Goal: Obtain resource: Obtain resource

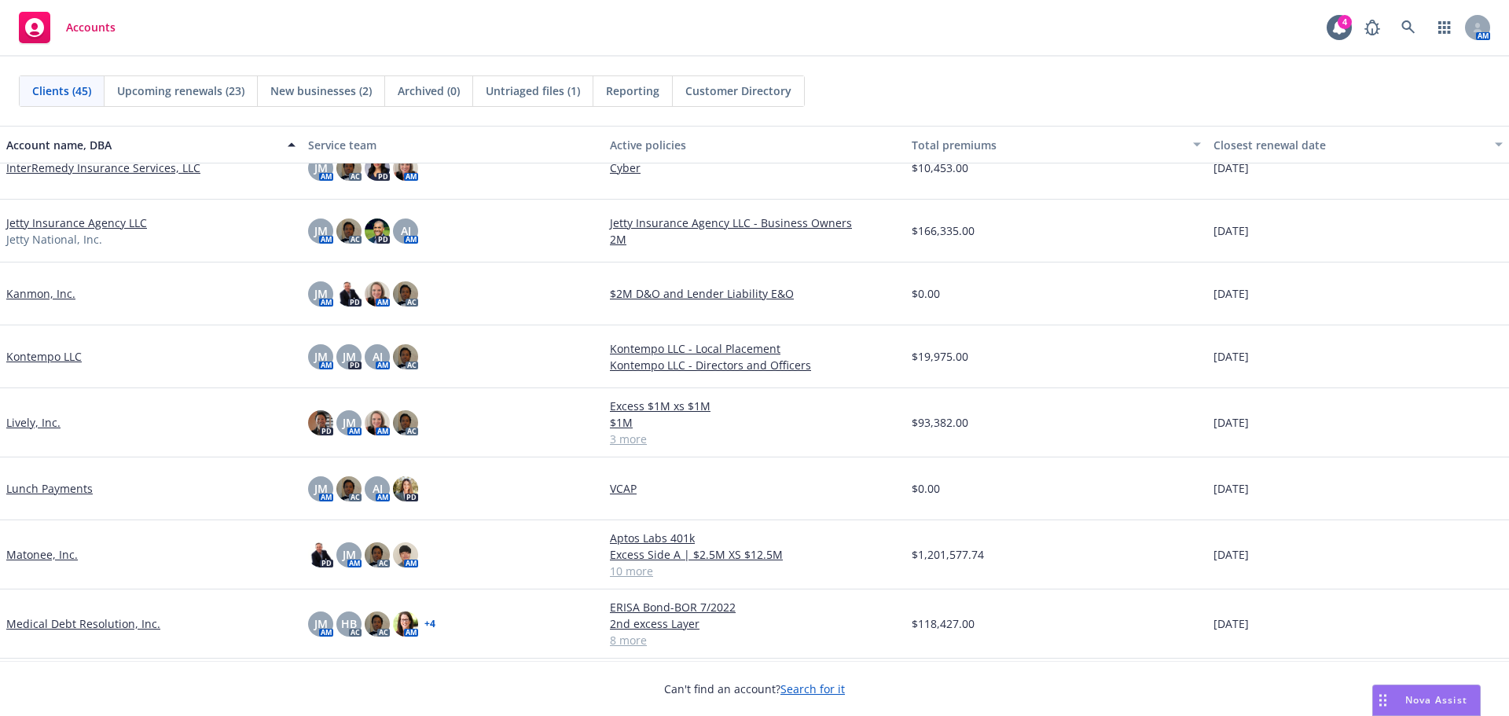
scroll to position [943, 0]
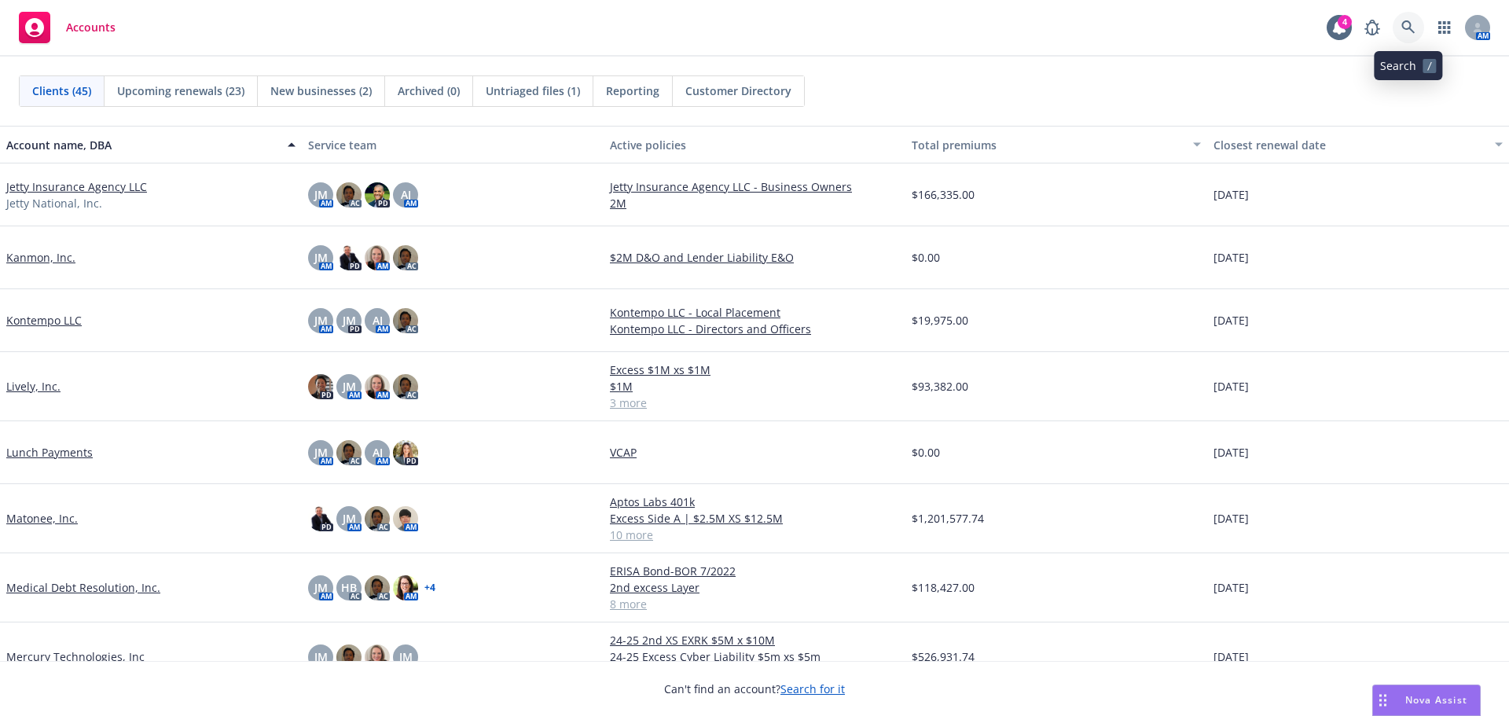
click at [1398, 28] on link at bounding box center [1408, 27] width 31 height 31
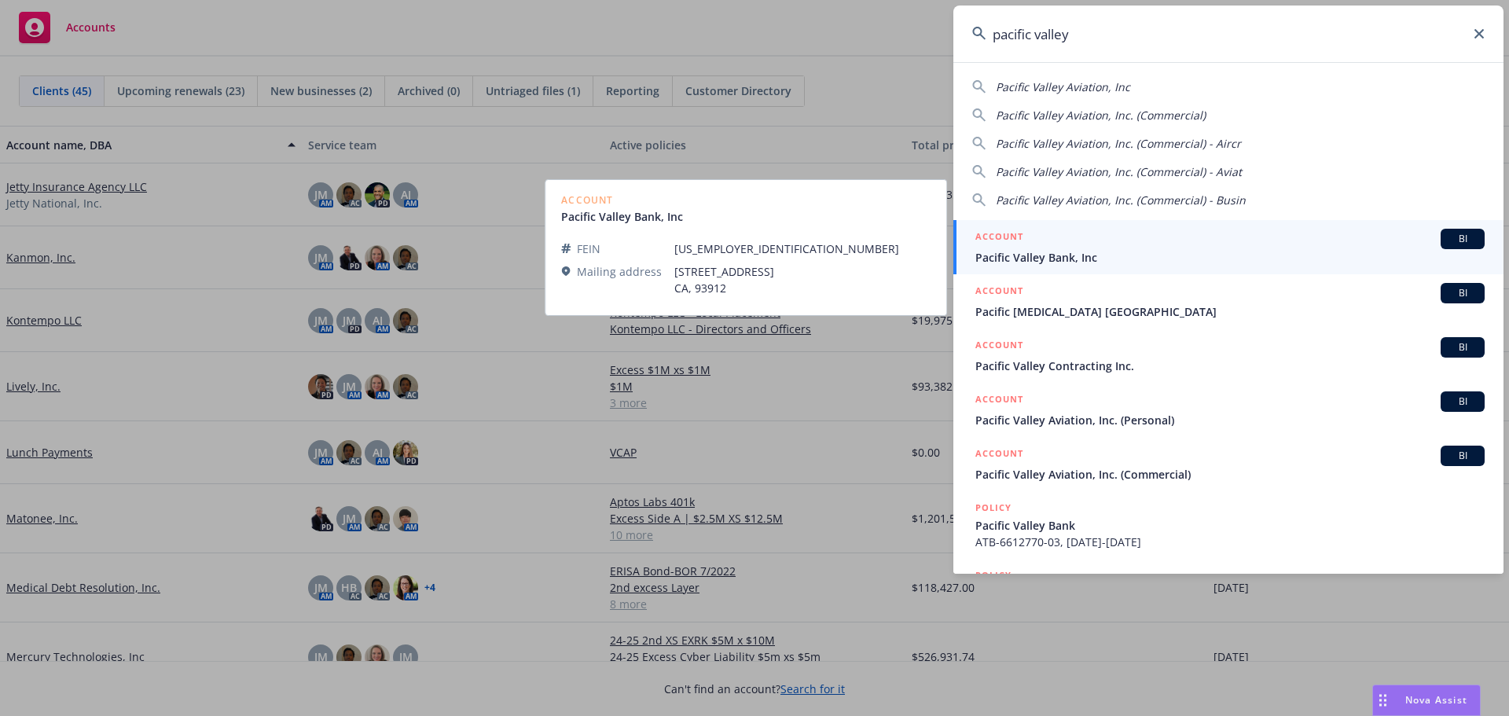
type input "pacific valley"
click at [1043, 258] on span "Pacific Valley Bank, Inc" at bounding box center [1229, 257] width 509 height 17
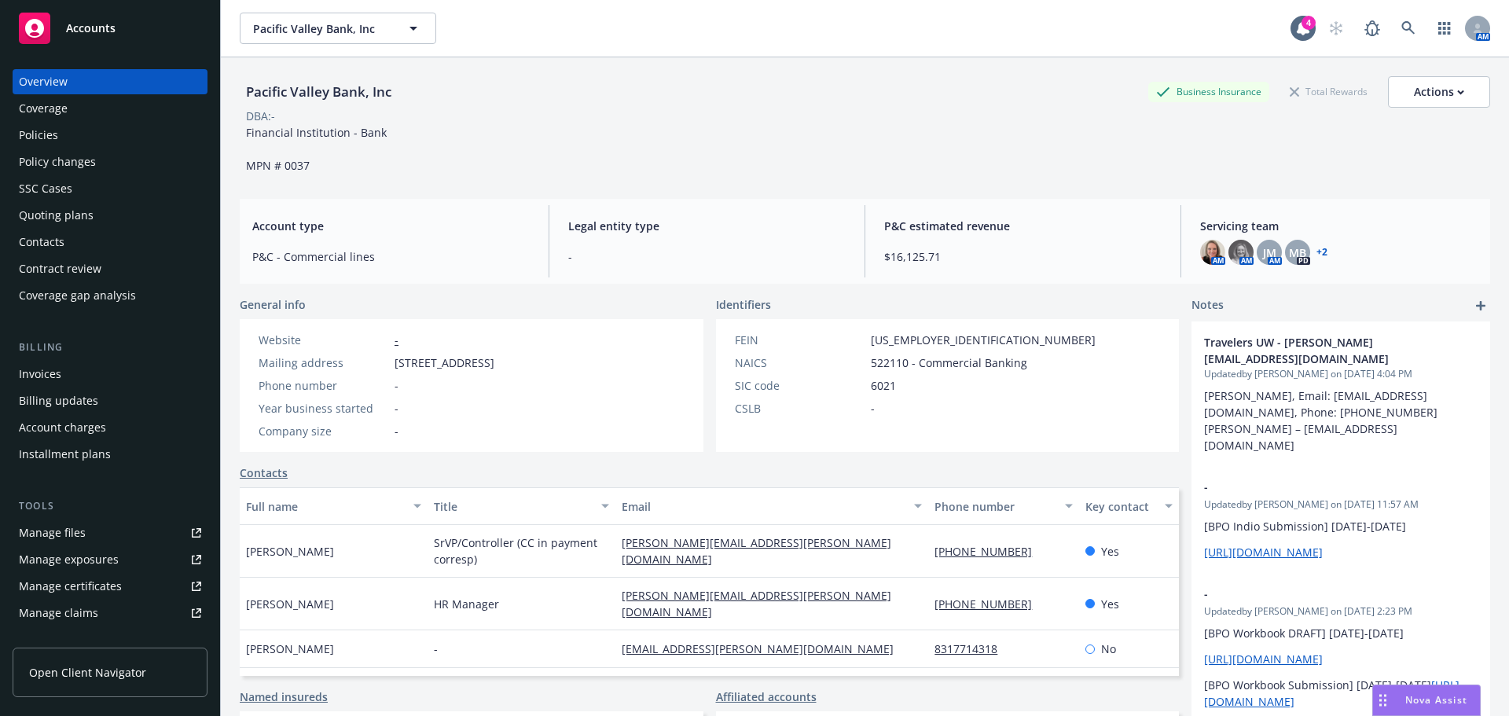
click at [46, 137] on div "Policies" at bounding box center [38, 135] width 39 height 25
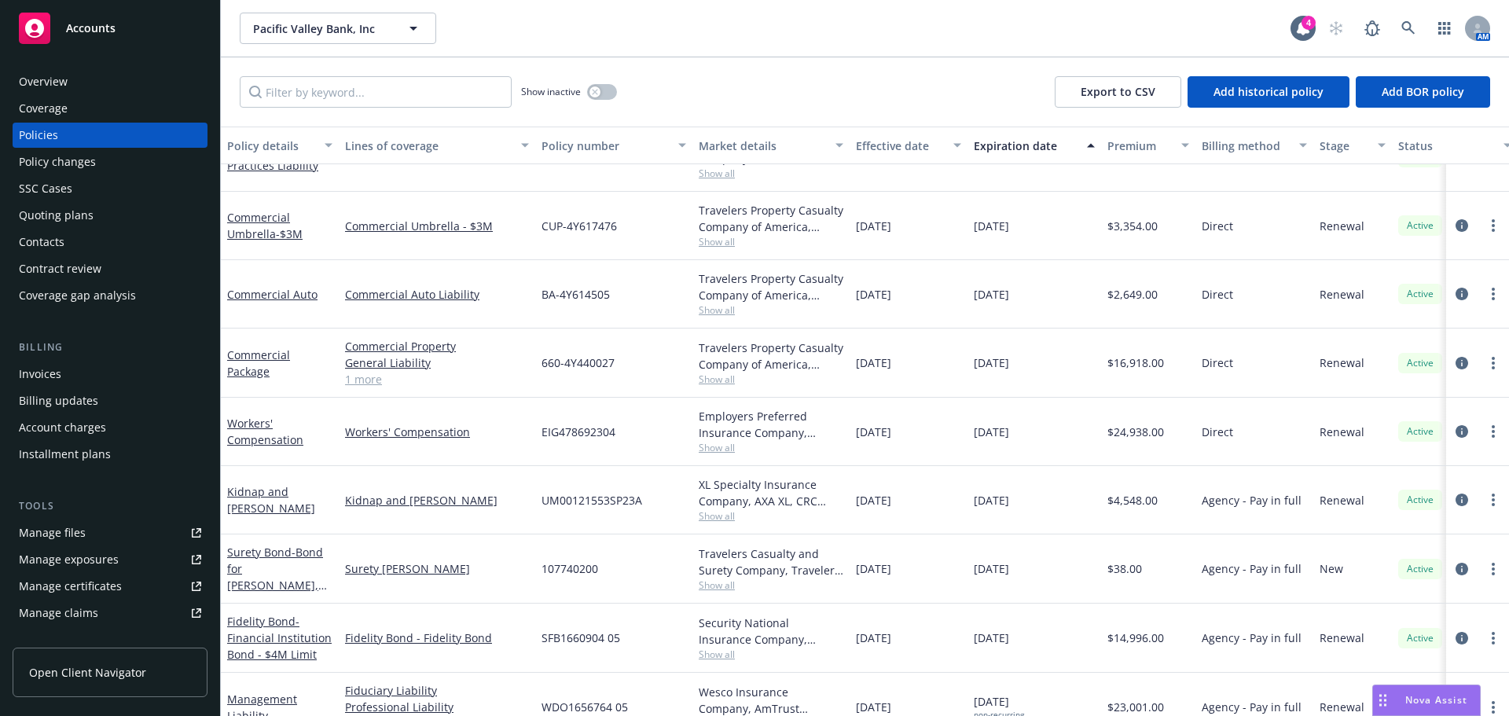
scroll to position [141, 0]
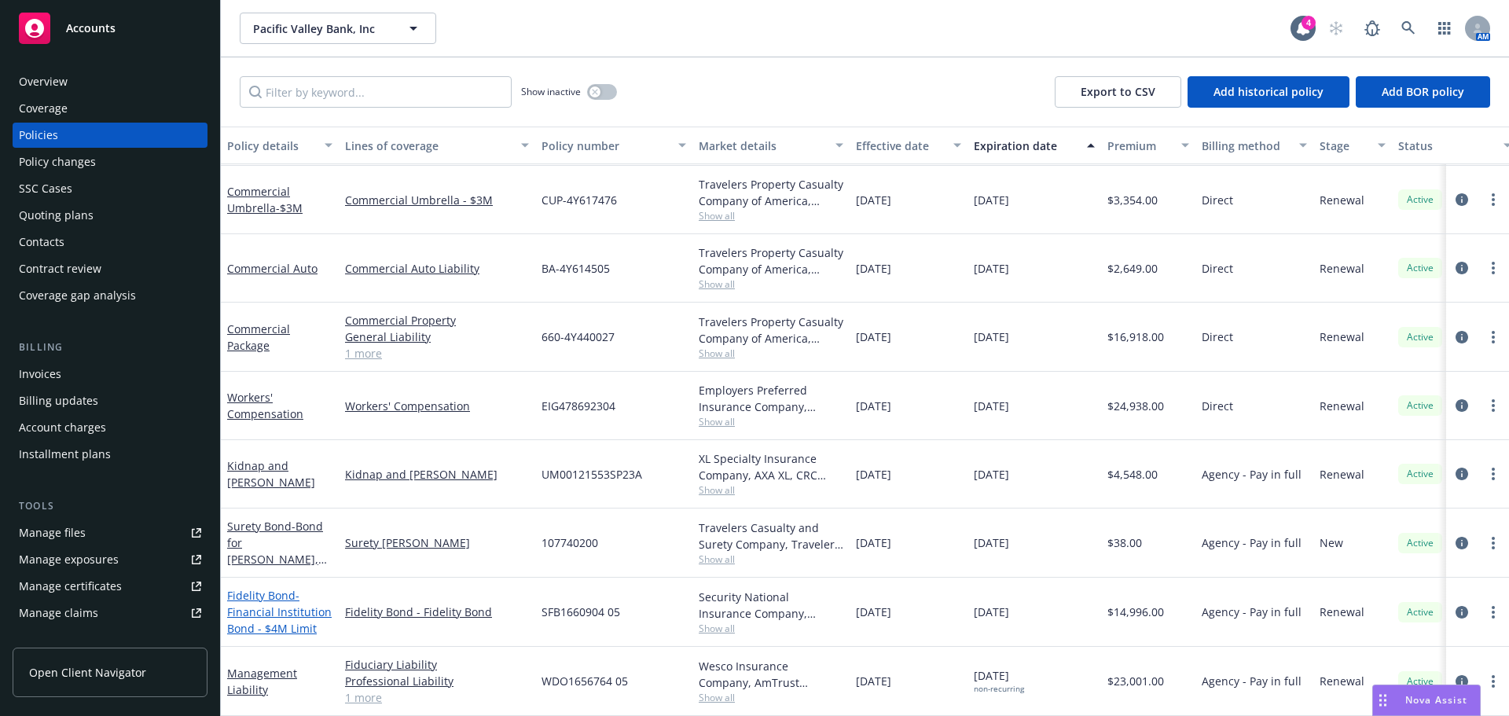
click at [267, 605] on span "- Financial Institution Bond - $4M Limit" at bounding box center [279, 612] width 105 height 48
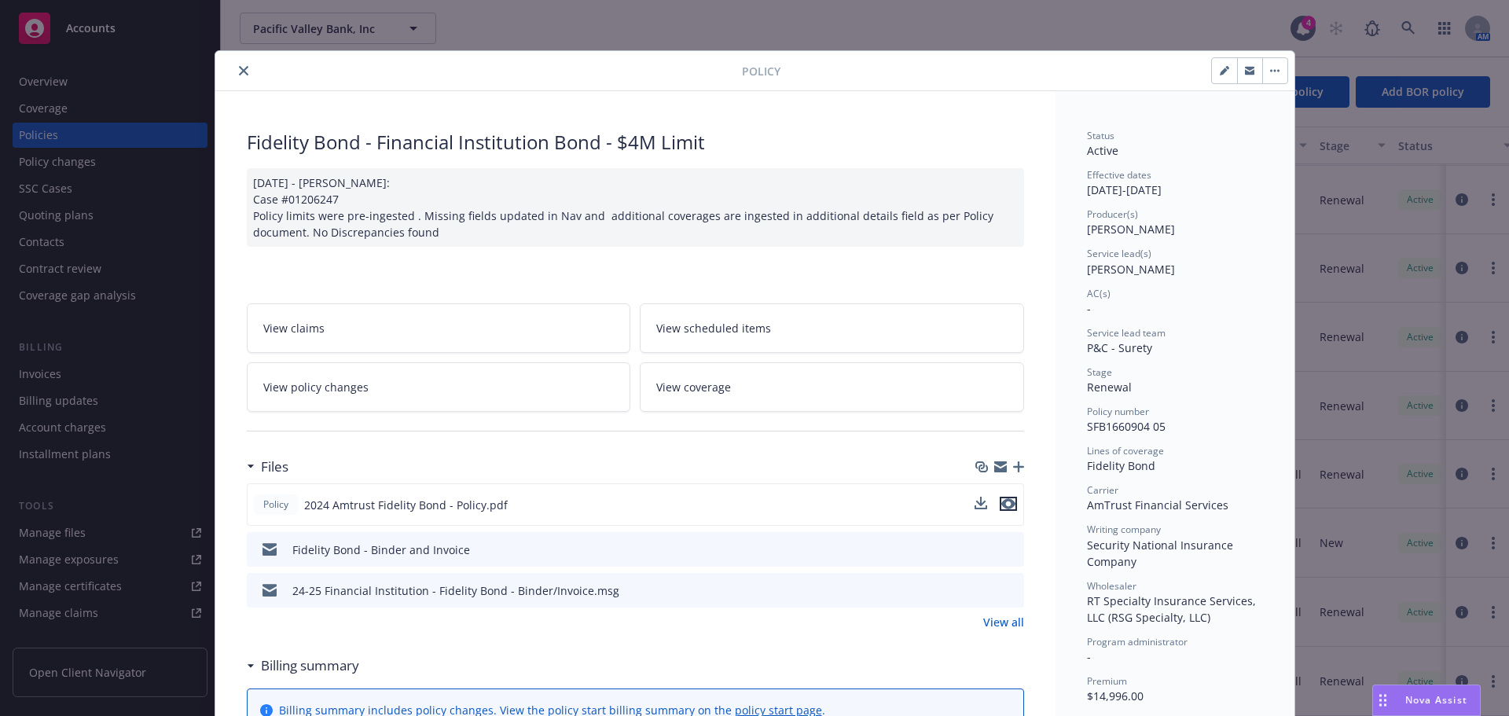
click at [1004, 501] on icon "preview file" at bounding box center [1008, 503] width 14 height 11
click at [234, 64] on button "close" at bounding box center [243, 70] width 19 height 19
